Goal: Navigation & Orientation: Find specific page/section

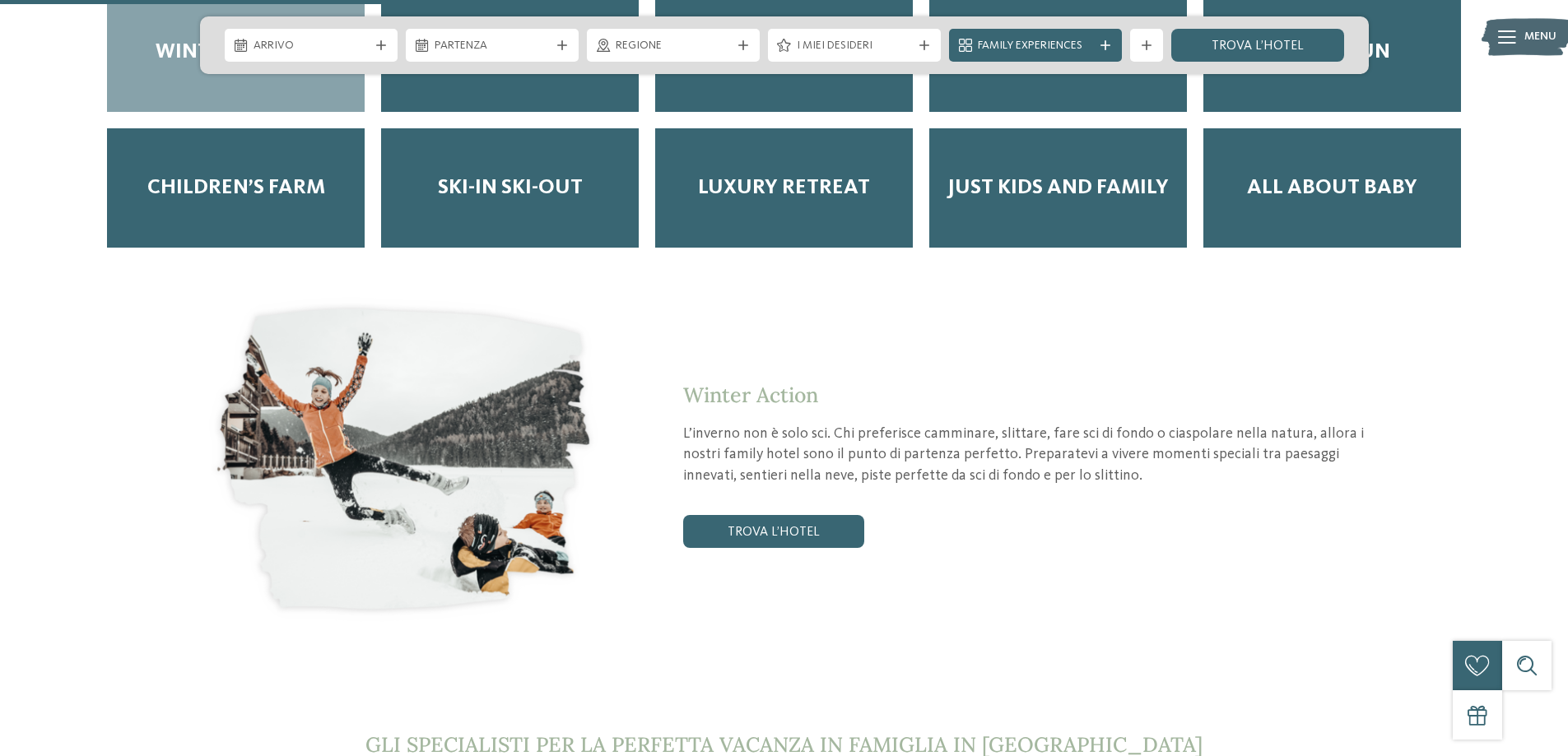
scroll to position [3456, 0]
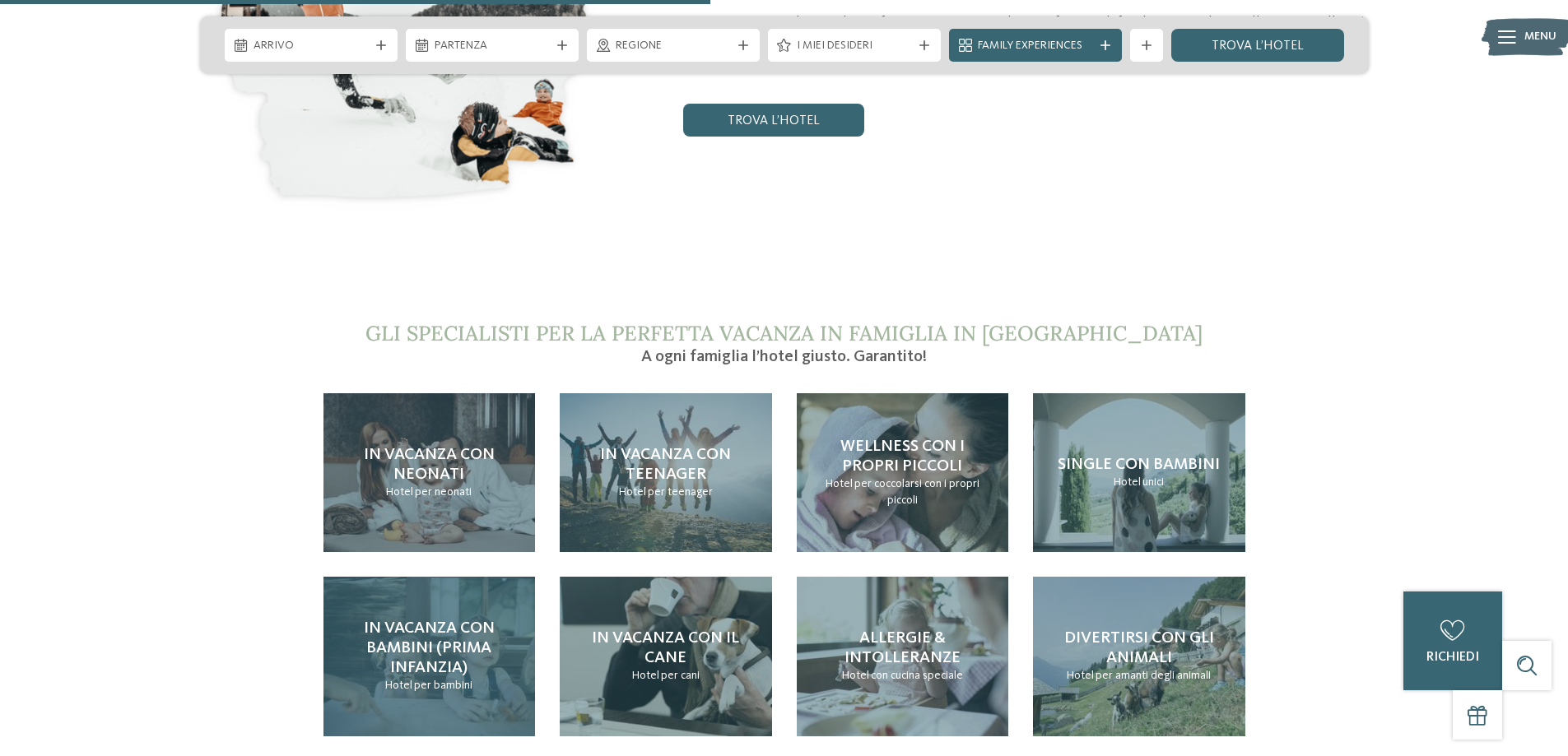
click at [370, 619] on h4 "In vacanza con bambini (prima infanzia)" at bounding box center [429, 648] width 179 height 59
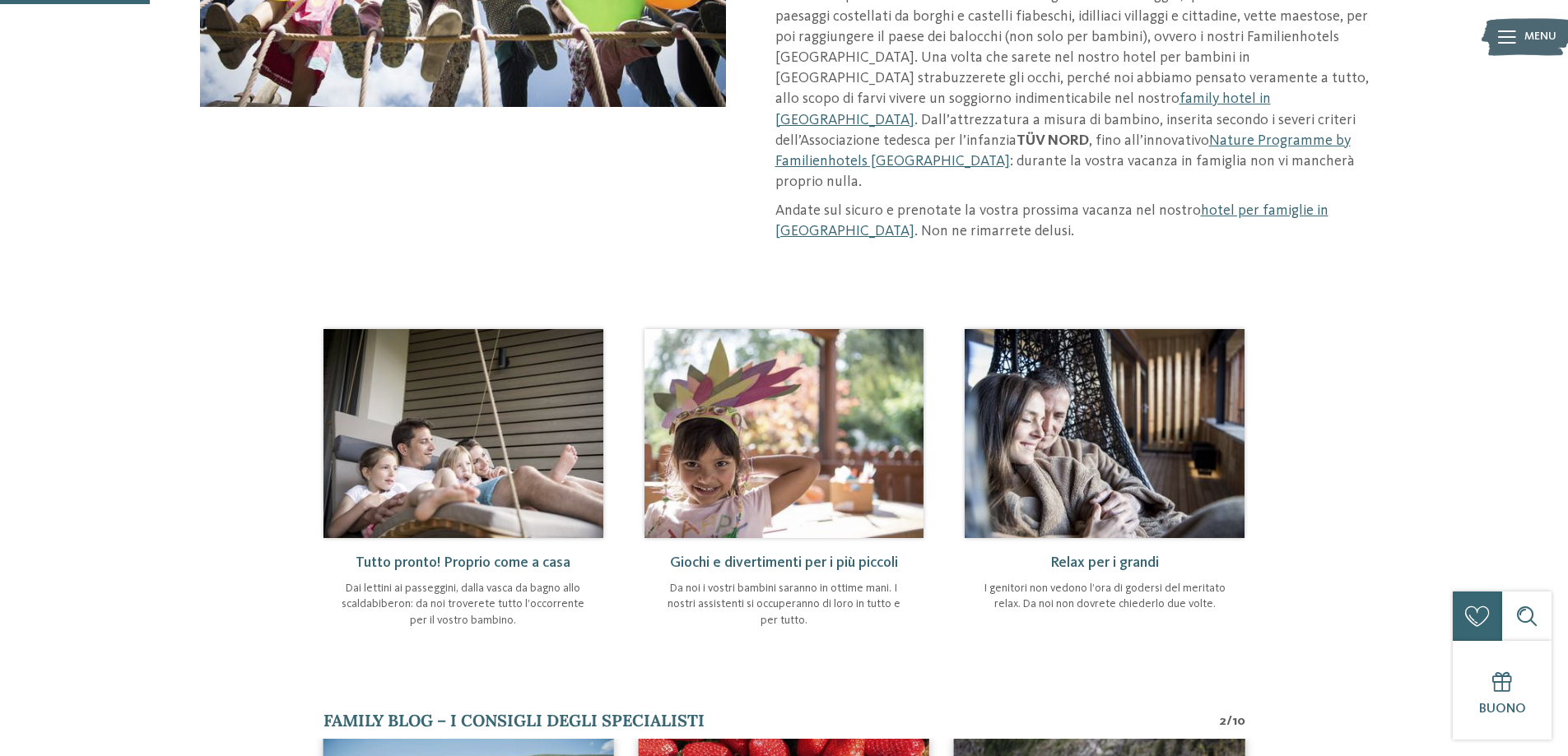
scroll to position [247, 0]
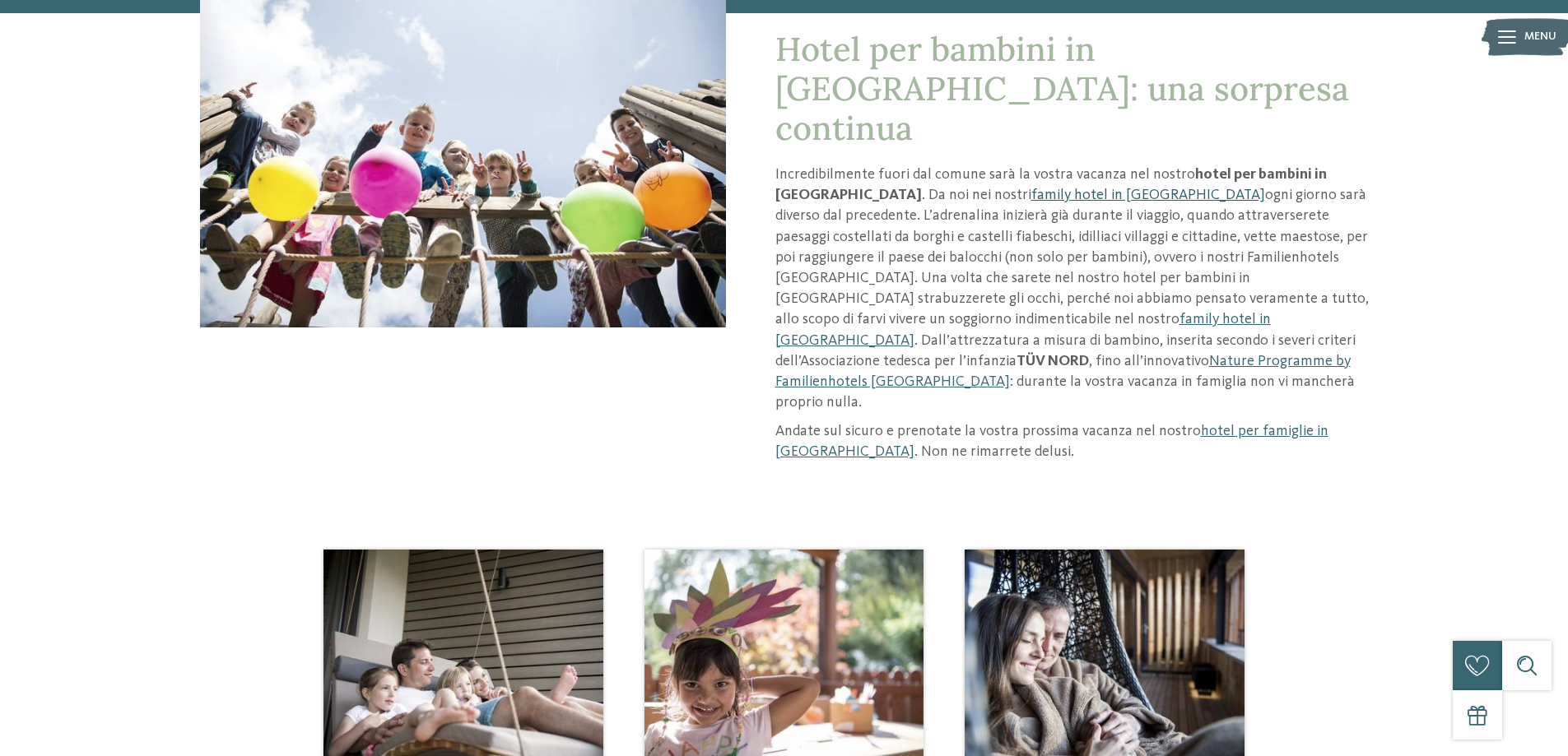
click at [1036, 188] on link "family hotel in [GEOGRAPHIC_DATA]" at bounding box center [1148, 195] width 233 height 14
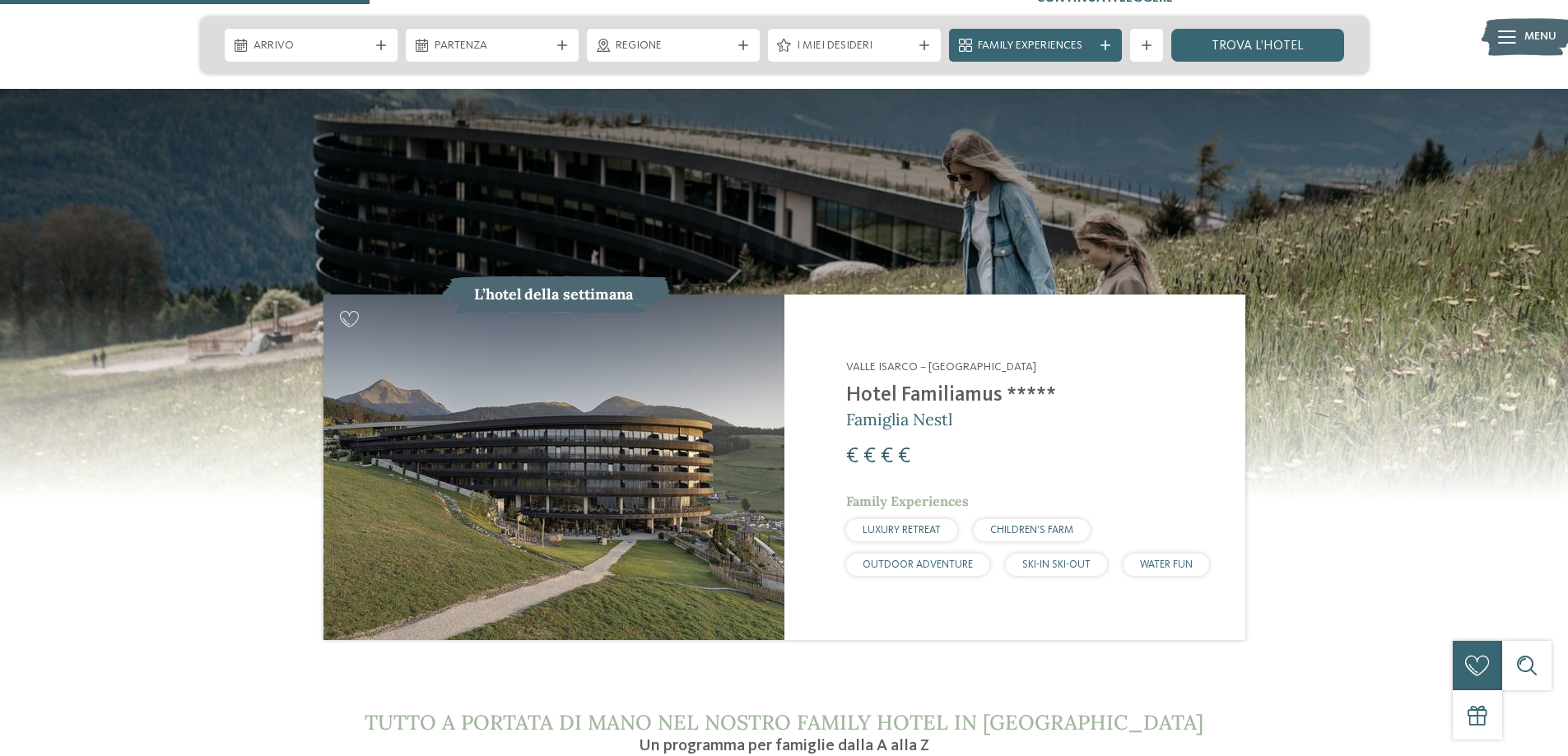
scroll to position [1810, 0]
